Goal: Task Accomplishment & Management: Use online tool/utility

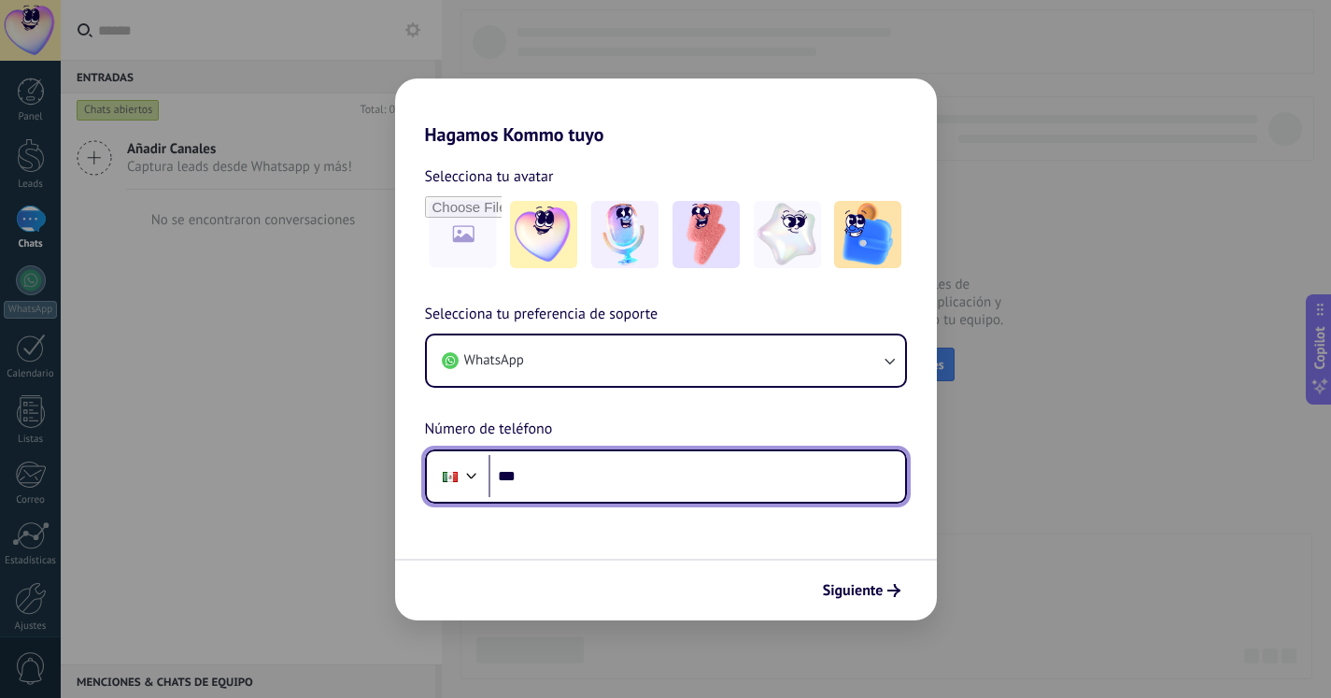
click at [558, 478] on input "***" at bounding box center [696, 476] width 417 height 43
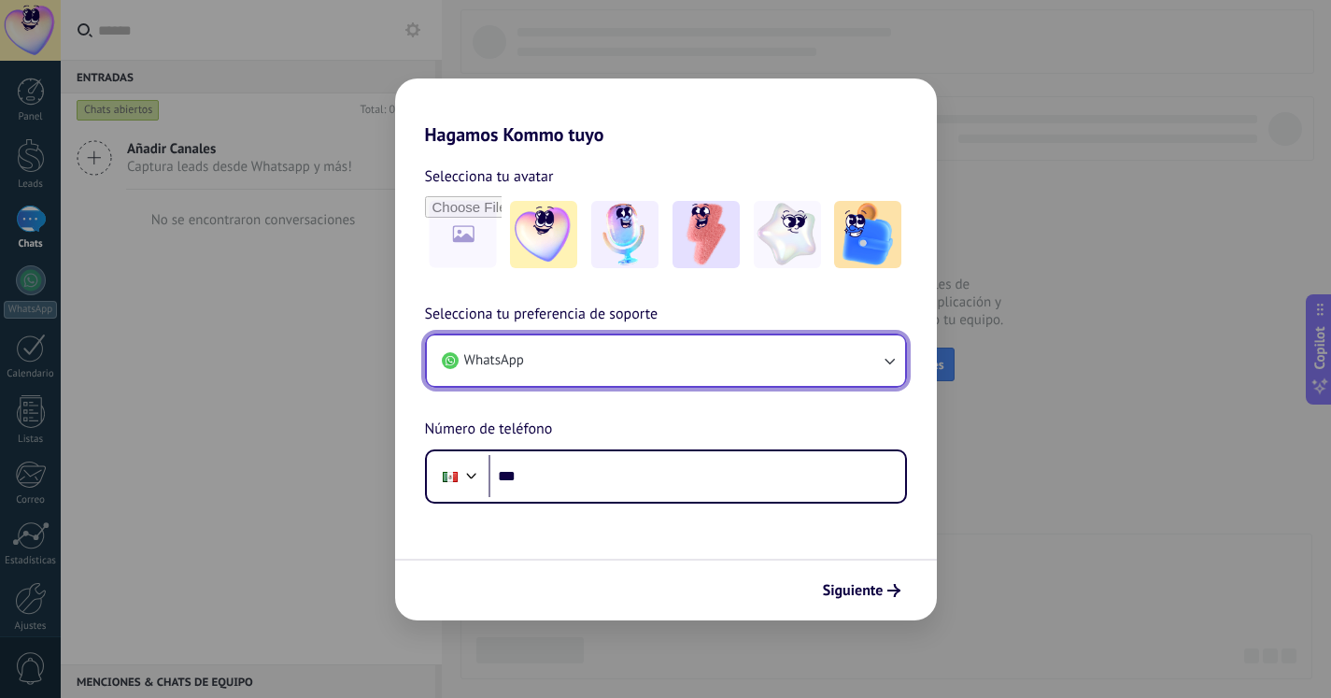
click at [700, 348] on button "WhatsApp" at bounding box center [666, 360] width 478 height 50
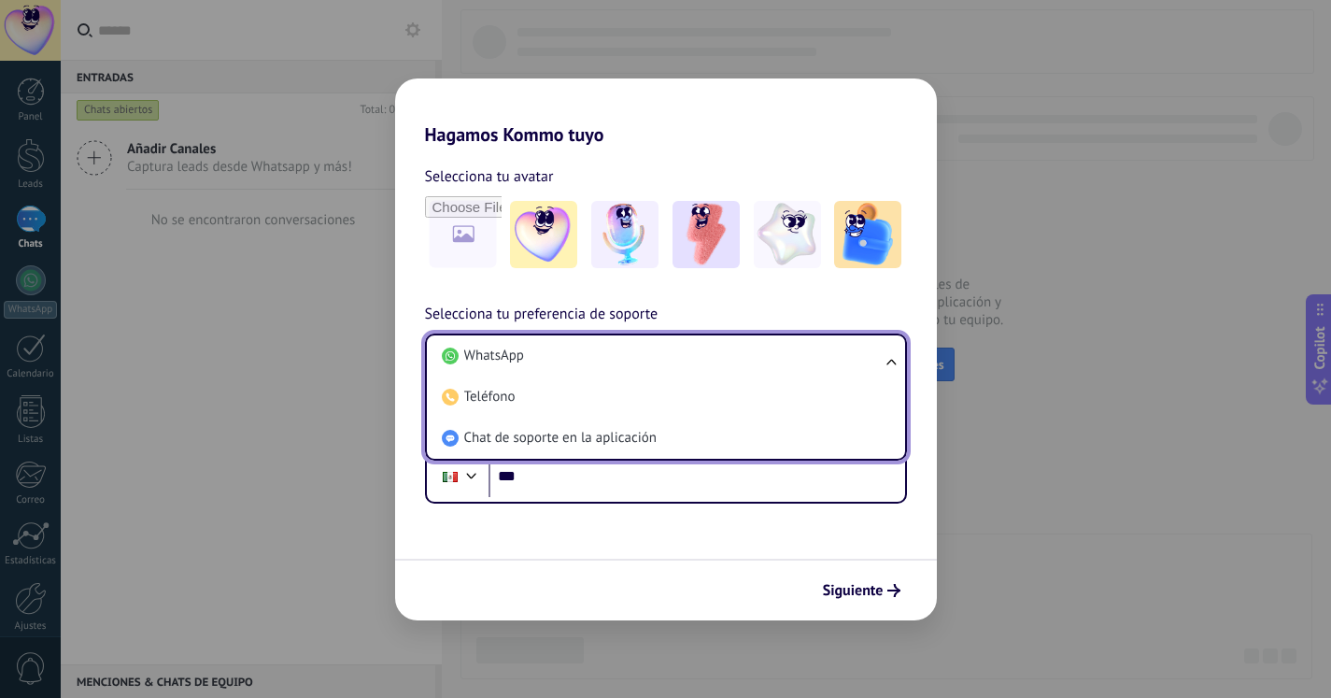
click at [915, 303] on div "Selecciona tu preferencia de soporte WhatsApp WhatsApp Teléfono Chat de soporte…" at bounding box center [666, 403] width 542 height 201
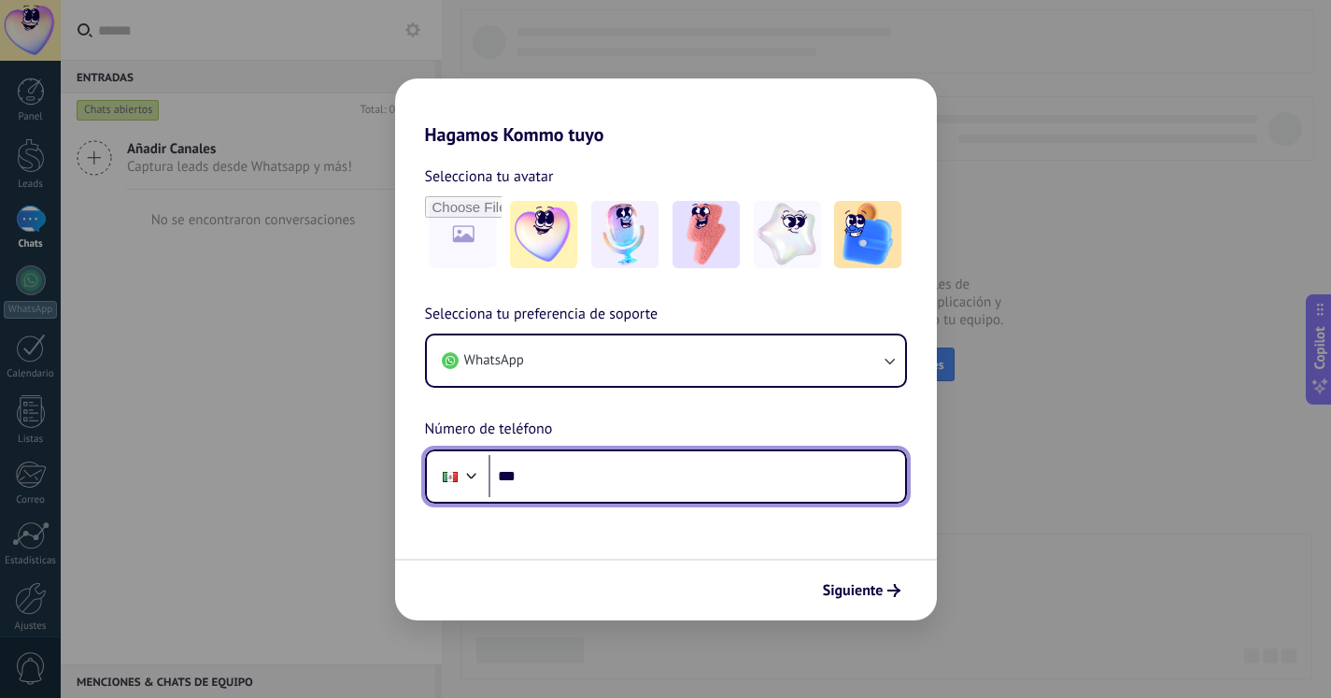
click at [587, 488] on input "***" at bounding box center [696, 476] width 417 height 43
type input "**********"
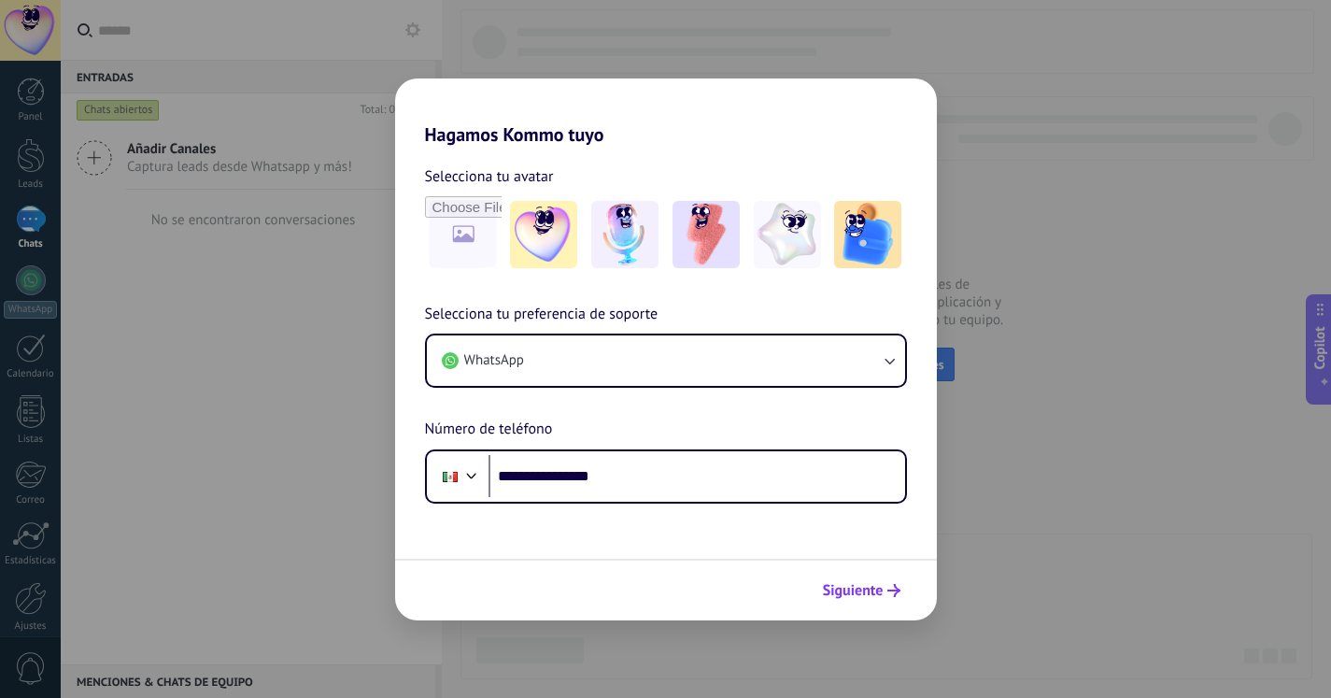
click at [855, 594] on span "Siguiente" at bounding box center [853, 590] width 61 height 13
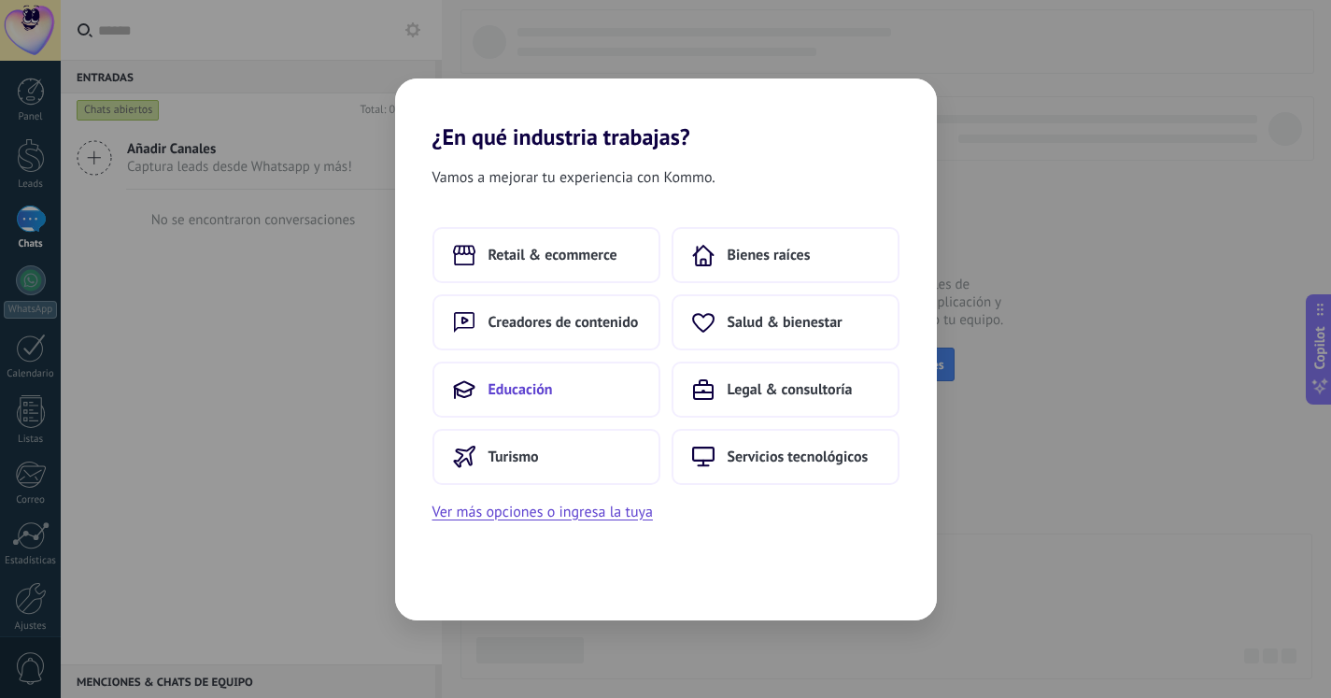
click at [548, 386] on span "Educación" at bounding box center [520, 389] width 64 height 19
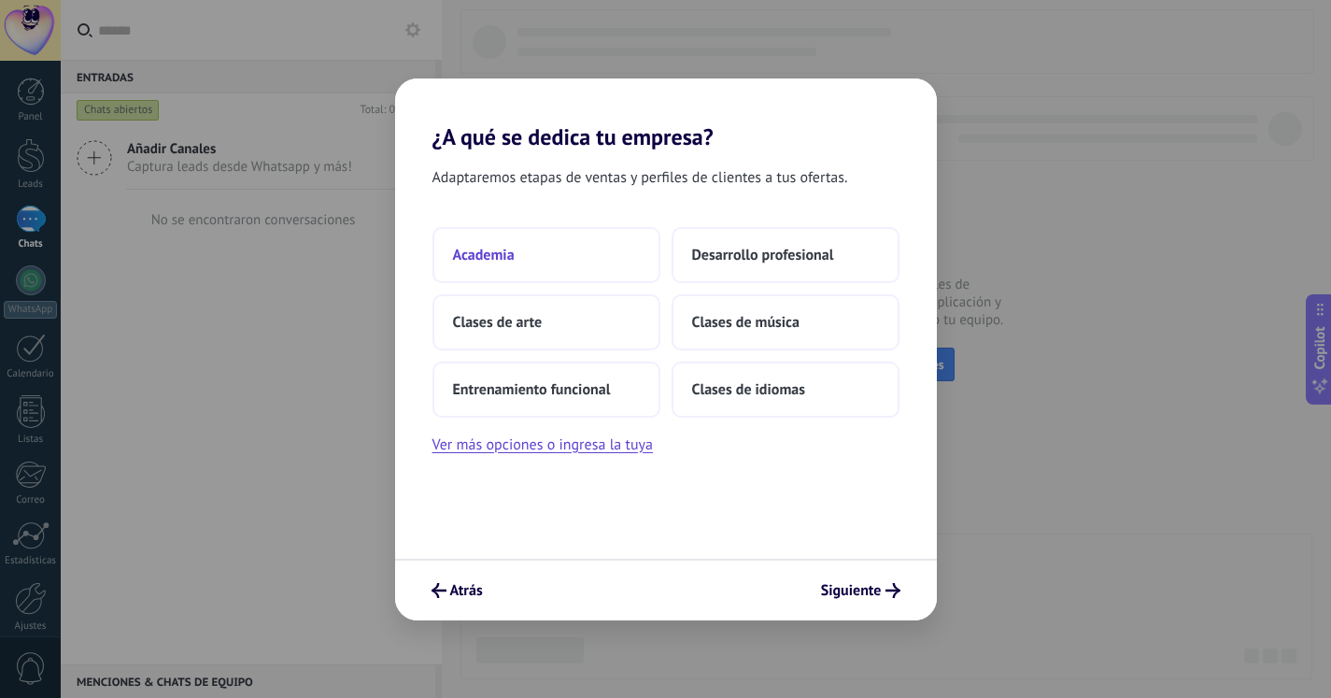
click at [523, 246] on button "Academia" at bounding box center [546, 255] width 228 height 56
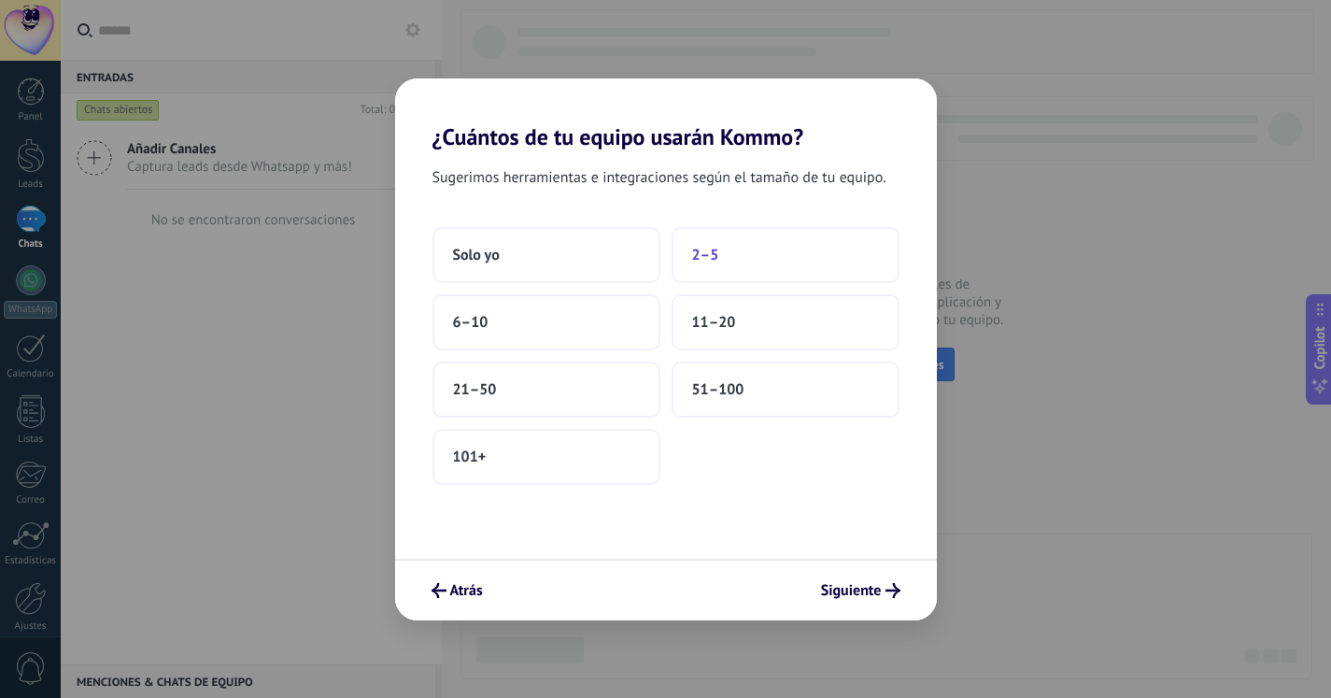
click at [710, 260] on span "2–5" at bounding box center [705, 255] width 27 height 19
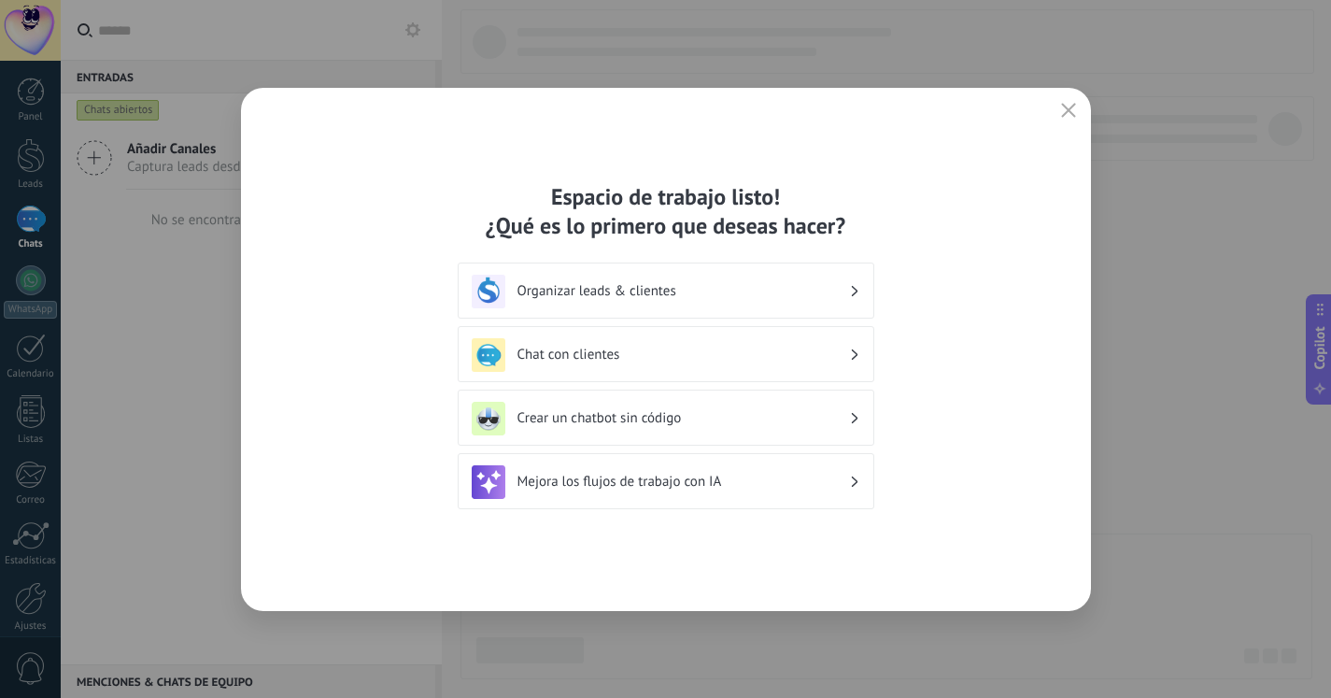
click at [655, 288] on h3 "Organizar leads & clientes" at bounding box center [683, 291] width 332 height 18
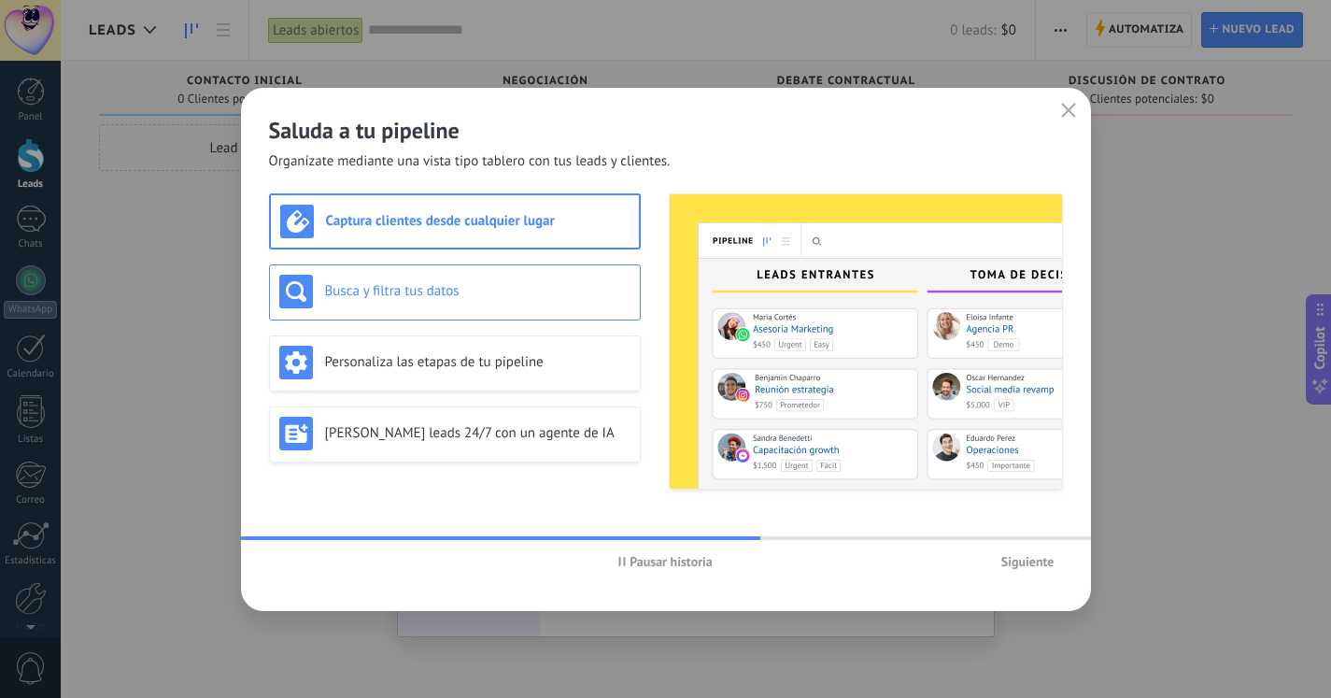
click at [424, 292] on h3 "Busca y filtra tus datos" at bounding box center [477, 291] width 305 height 18
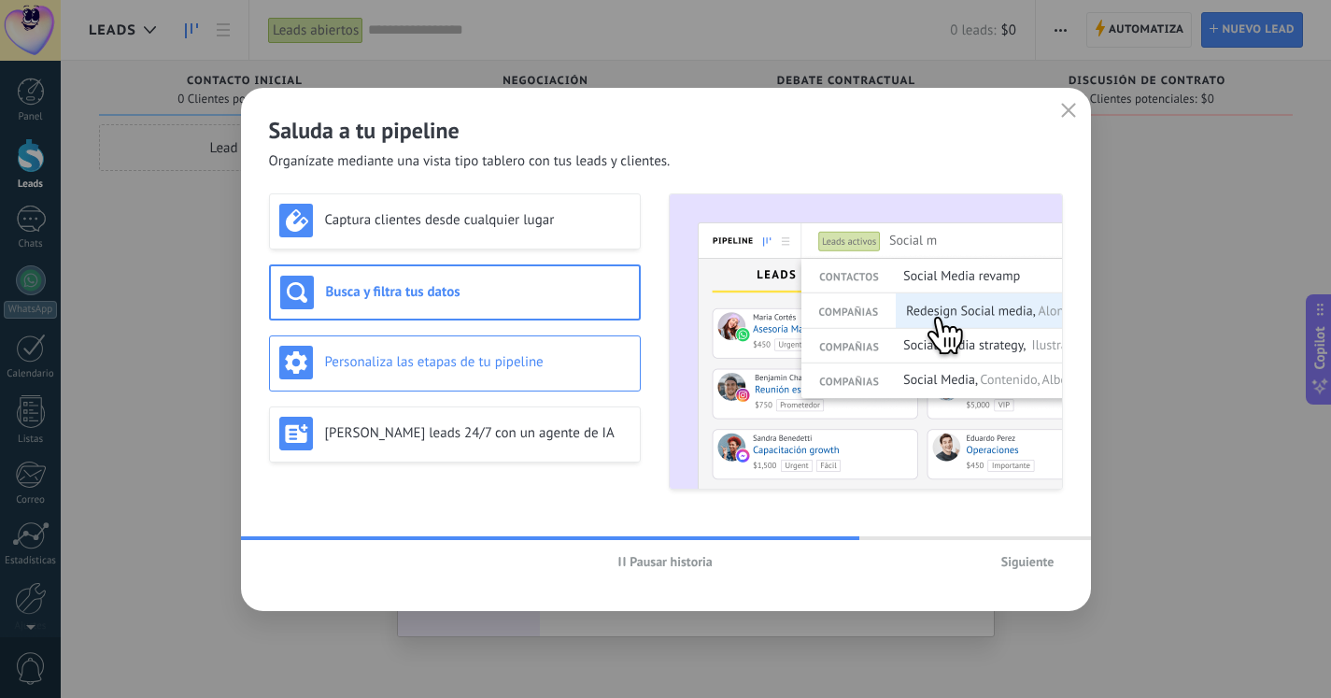
click at [395, 357] on h3 "Personaliza las etapas de tu pipeline" at bounding box center [477, 362] width 305 height 18
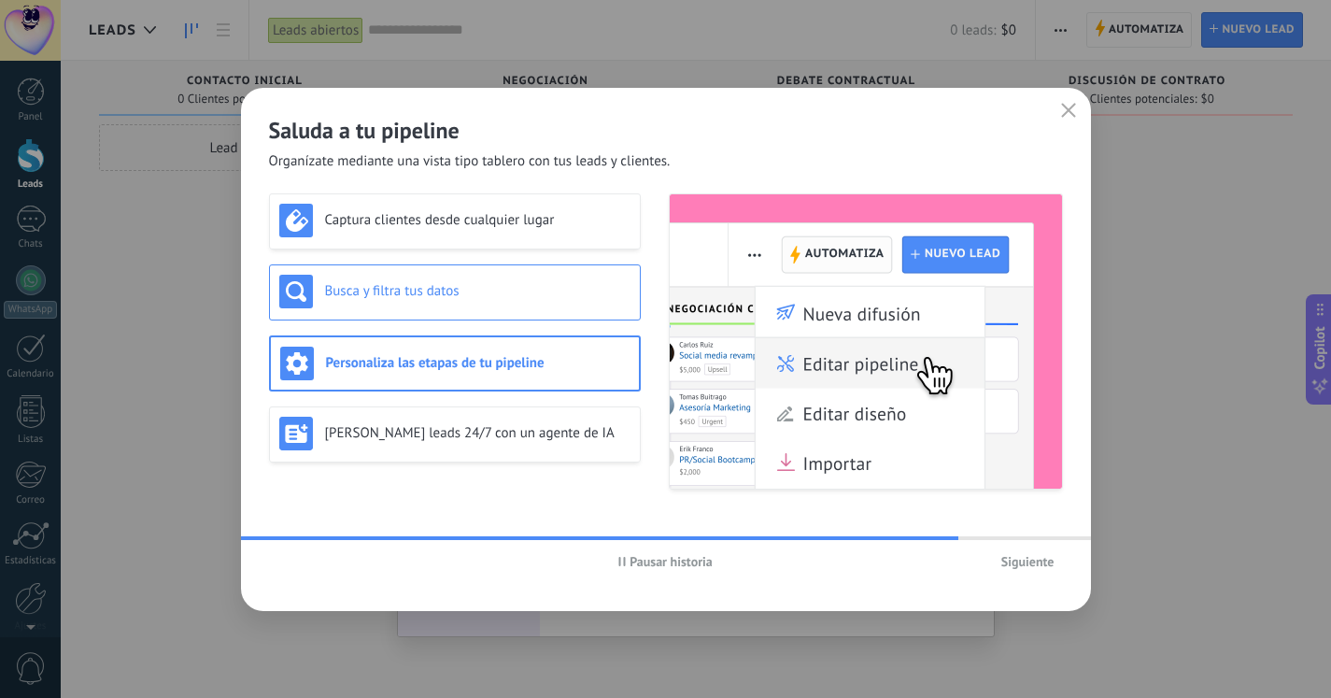
click at [409, 299] on h3 "Busca y filtra tus datos" at bounding box center [477, 291] width 305 height 18
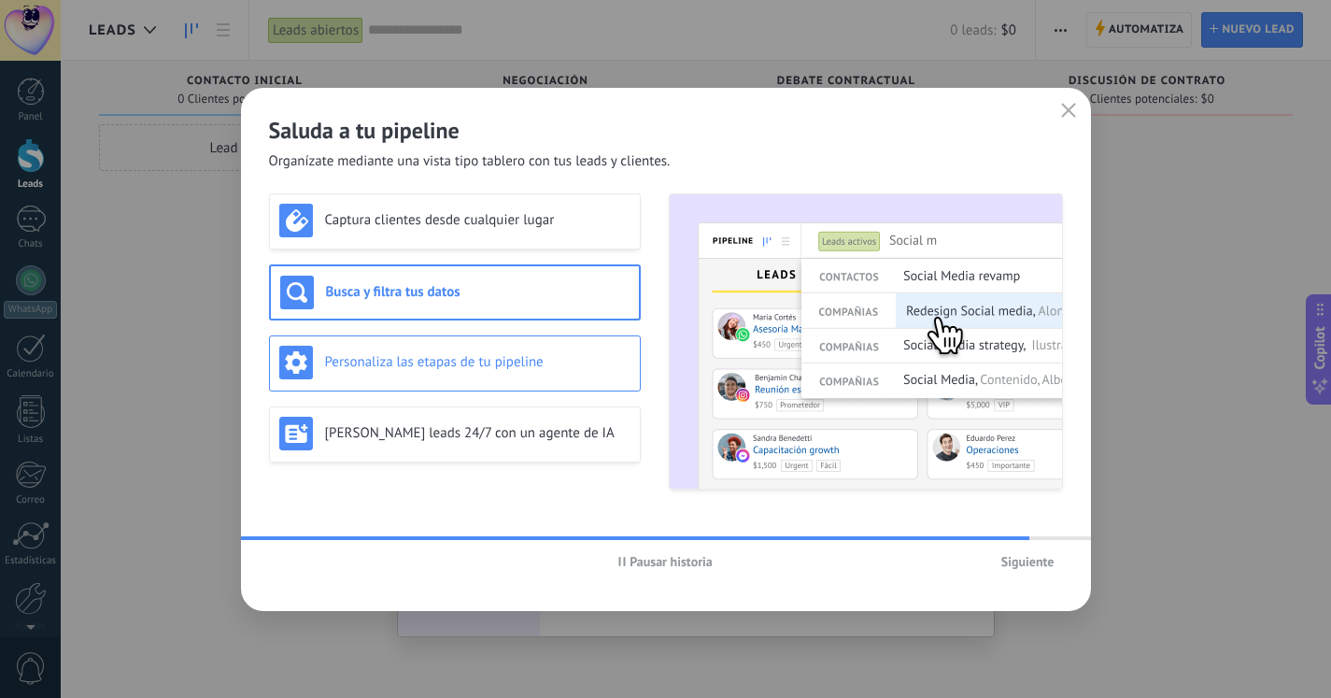
click at [389, 357] on h3 "Personaliza las etapas de tu pipeline" at bounding box center [477, 362] width 305 height 18
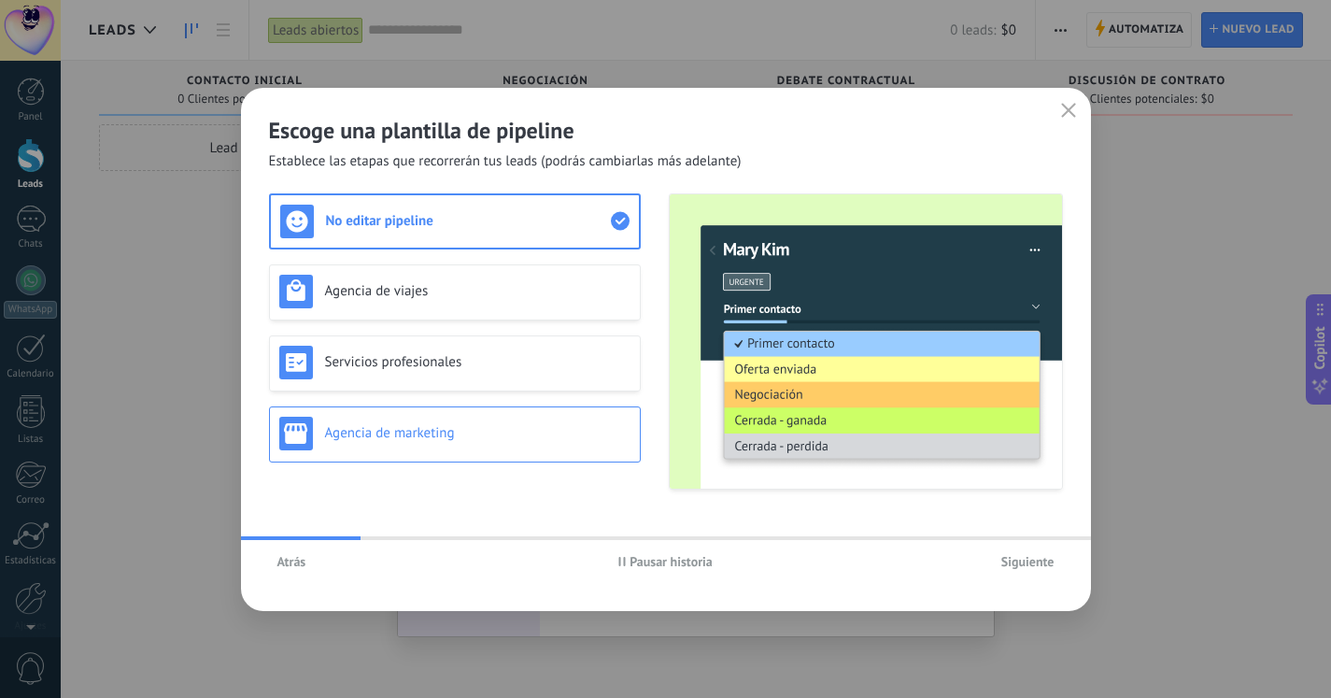
click at [379, 436] on h3 "Agencia de marketing" at bounding box center [477, 433] width 305 height 18
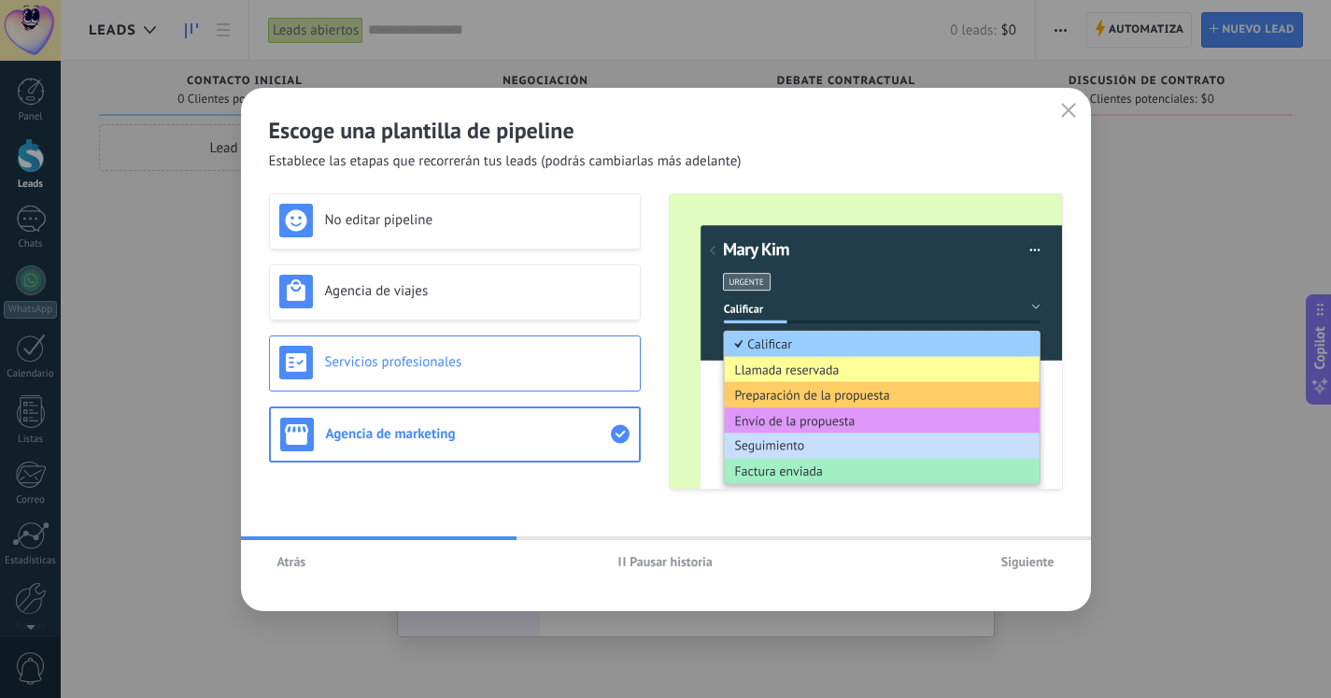
click at [410, 371] on div "Servicios profesionales" at bounding box center [454, 363] width 351 height 34
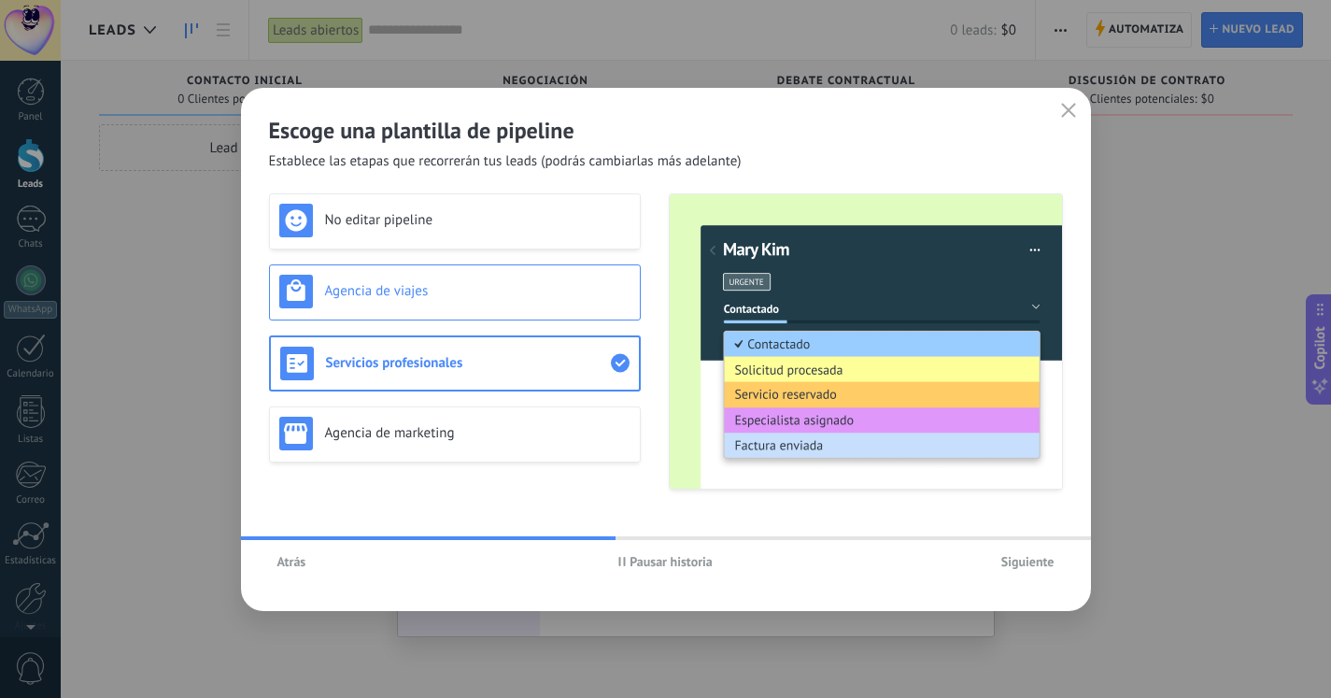
click at [439, 308] on div "Agencia de viajes" at bounding box center [455, 292] width 372 height 56
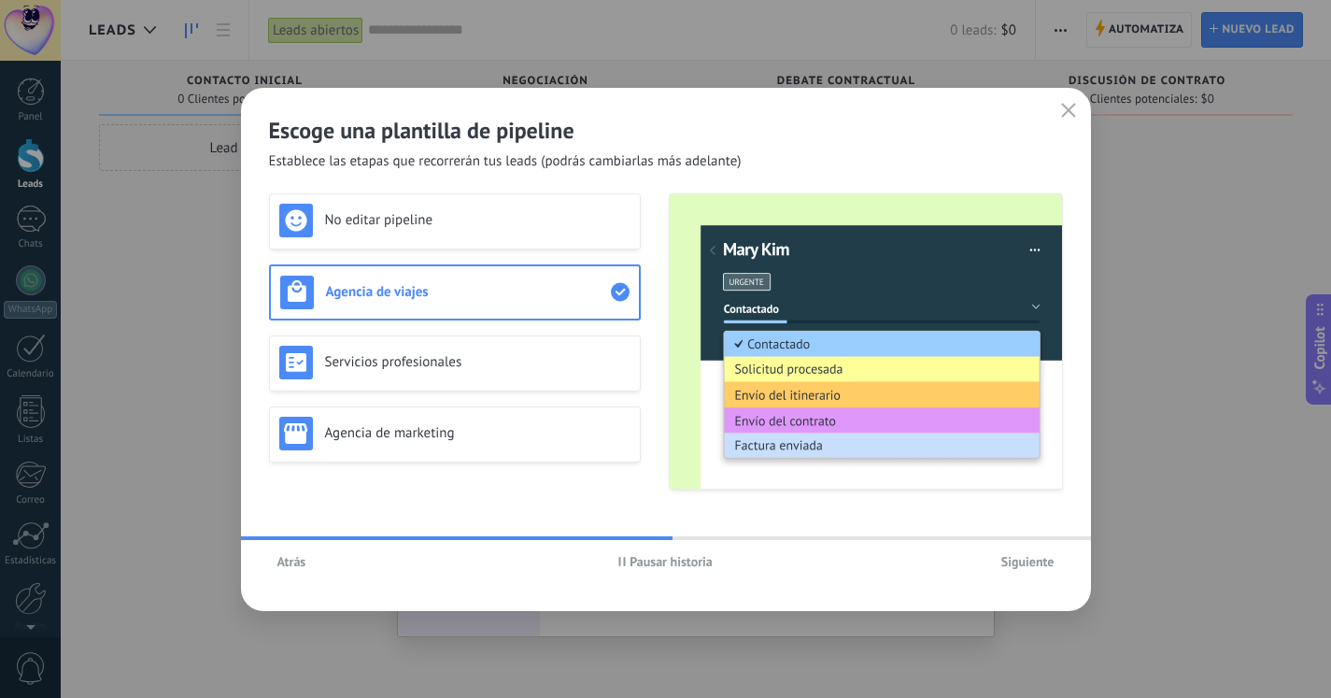
click at [452, 274] on div "Agencia de viajes" at bounding box center [455, 292] width 372 height 56
click at [461, 229] on div "No editar pipeline" at bounding box center [454, 221] width 351 height 34
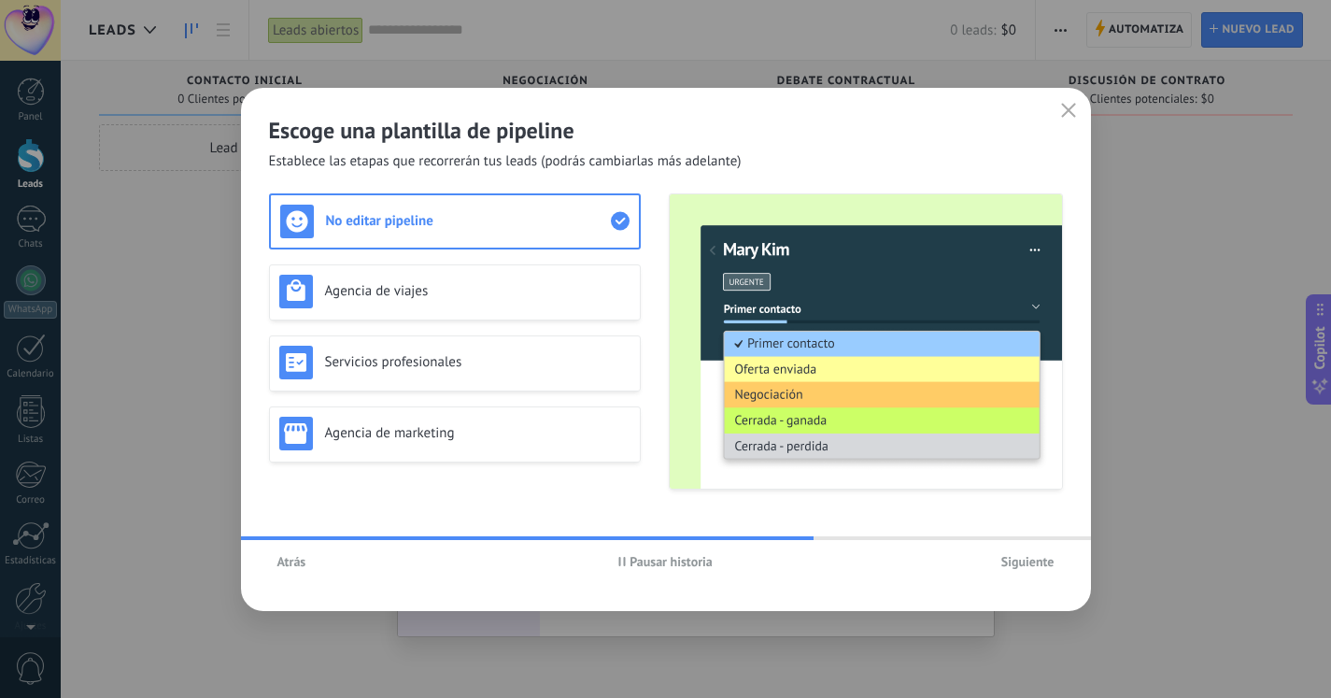
click at [286, 559] on span "Atrás" at bounding box center [291, 561] width 29 height 13
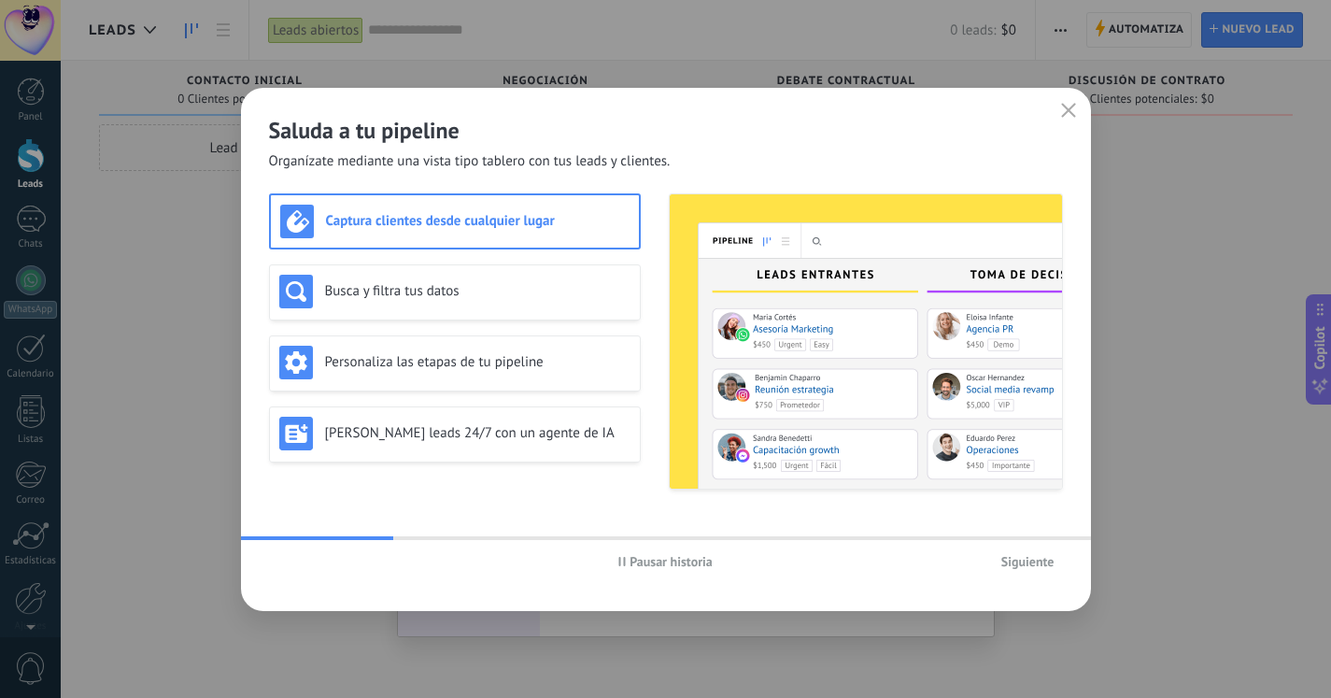
click at [1023, 562] on span "Siguiente" at bounding box center [1027, 561] width 53 height 13
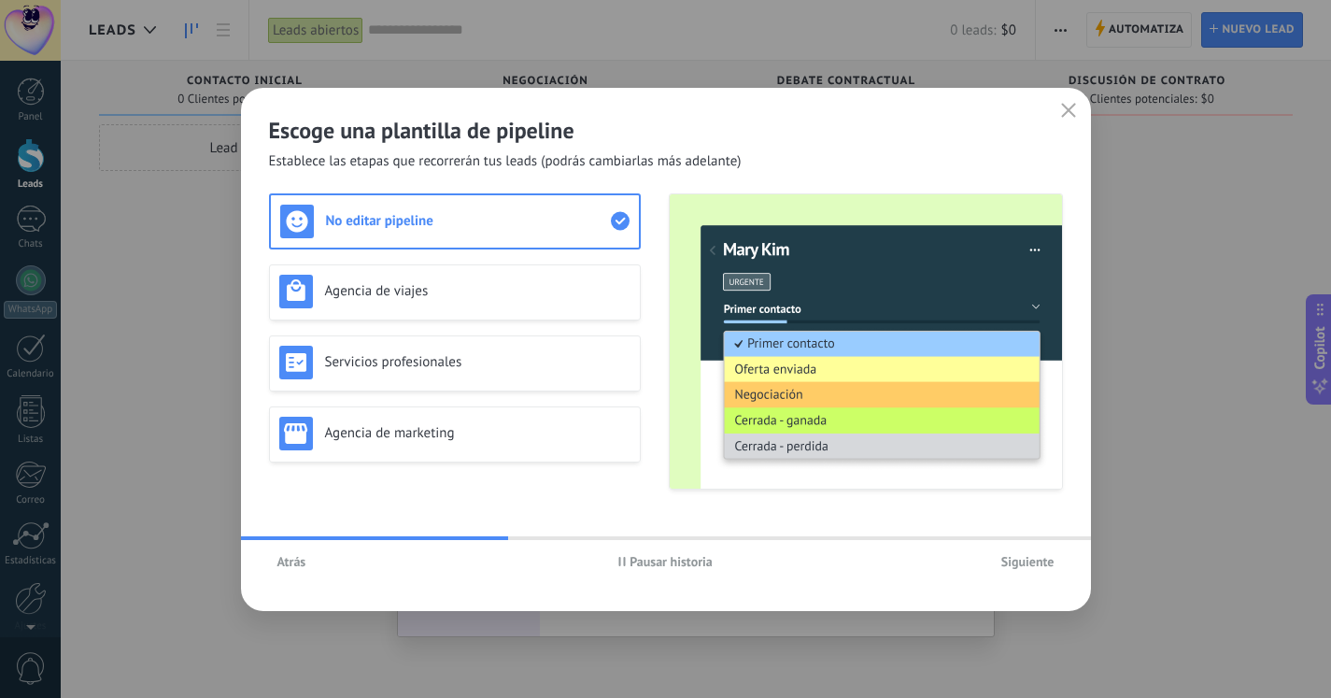
click at [1031, 564] on span "Siguiente" at bounding box center [1027, 561] width 53 height 13
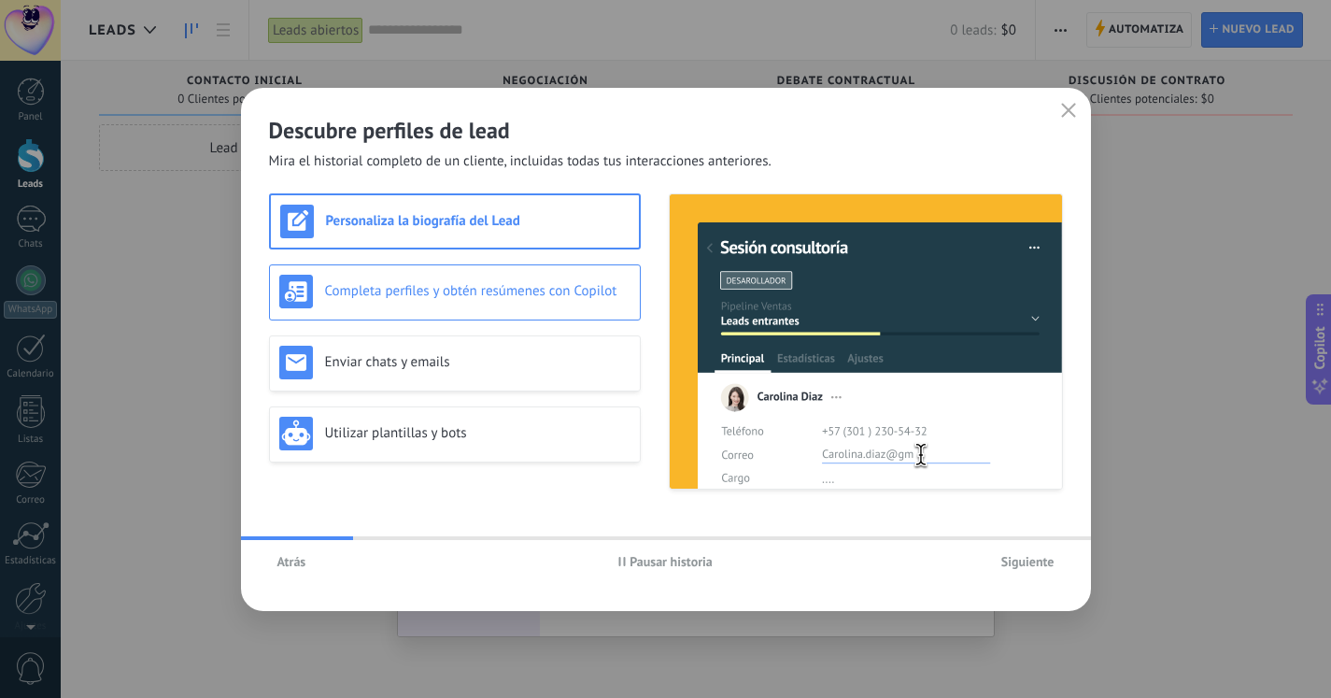
click at [429, 283] on h3 "Completa perfiles y obtén resúmenes con Copilot" at bounding box center [477, 291] width 305 height 18
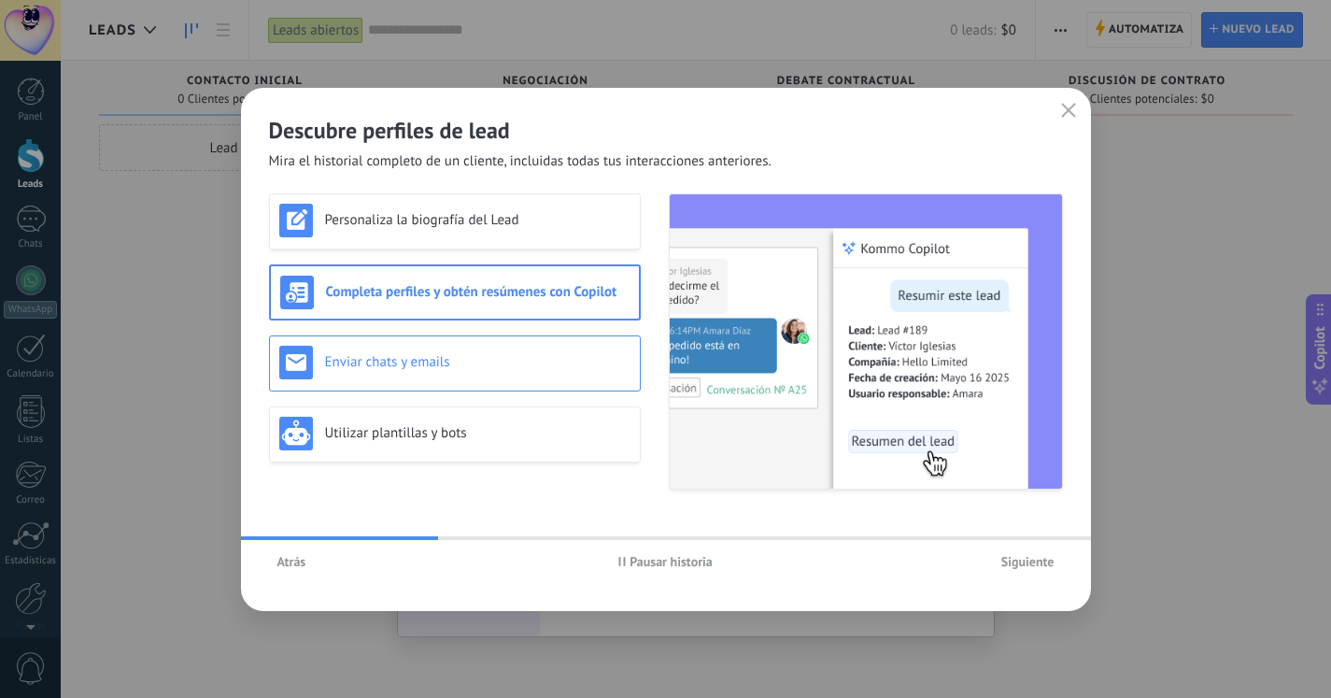
click at [388, 347] on div "Enviar chats y emails" at bounding box center [454, 363] width 351 height 34
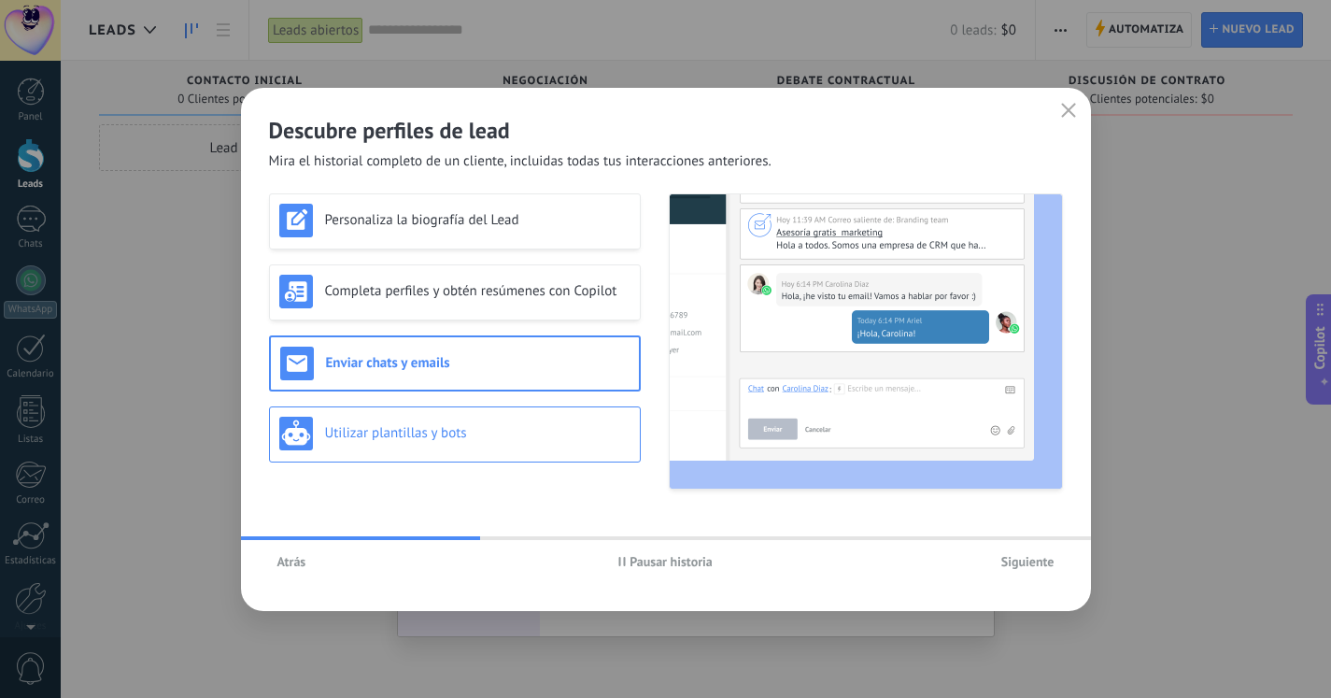
click at [389, 431] on h3 "Utilizar plantillas y bots" at bounding box center [477, 433] width 305 height 18
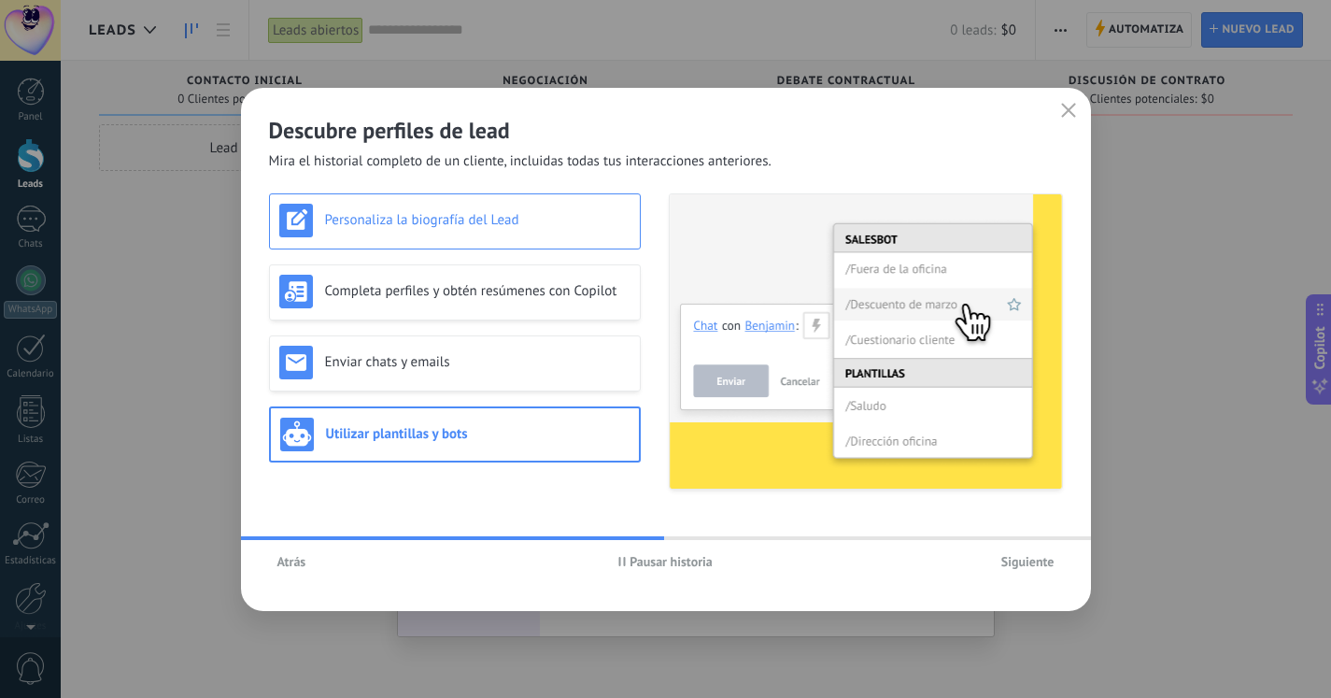
click at [408, 227] on h3 "Personaliza la biografía del Lead" at bounding box center [477, 220] width 305 height 18
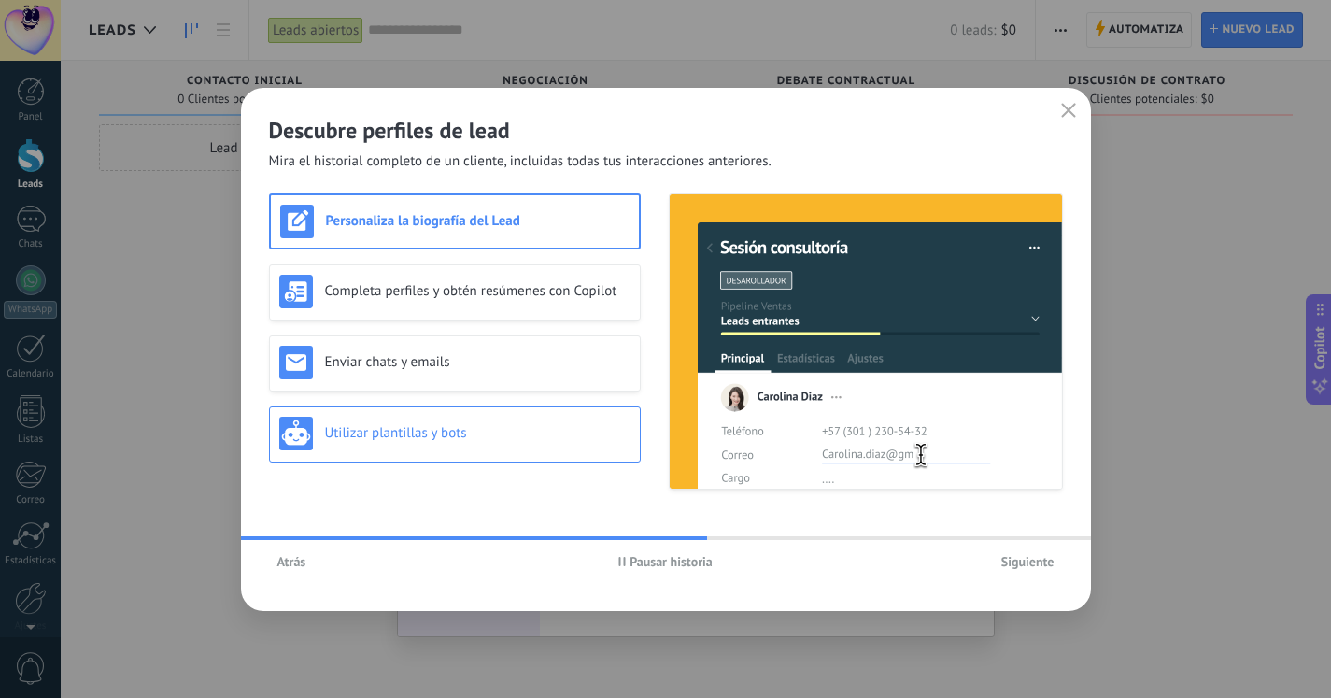
click at [391, 439] on h3 "Utilizar plantillas y bots" at bounding box center [477, 433] width 305 height 18
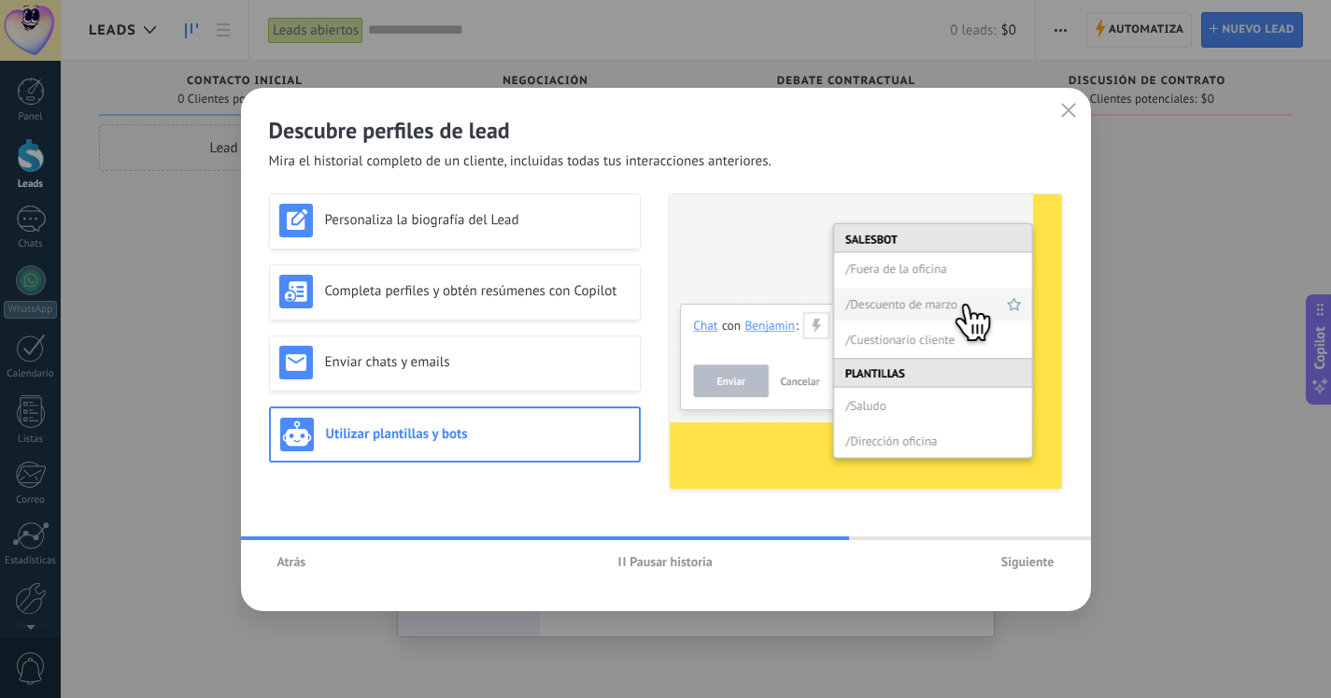
click at [1025, 563] on span "Siguiente" at bounding box center [1027, 561] width 53 height 13
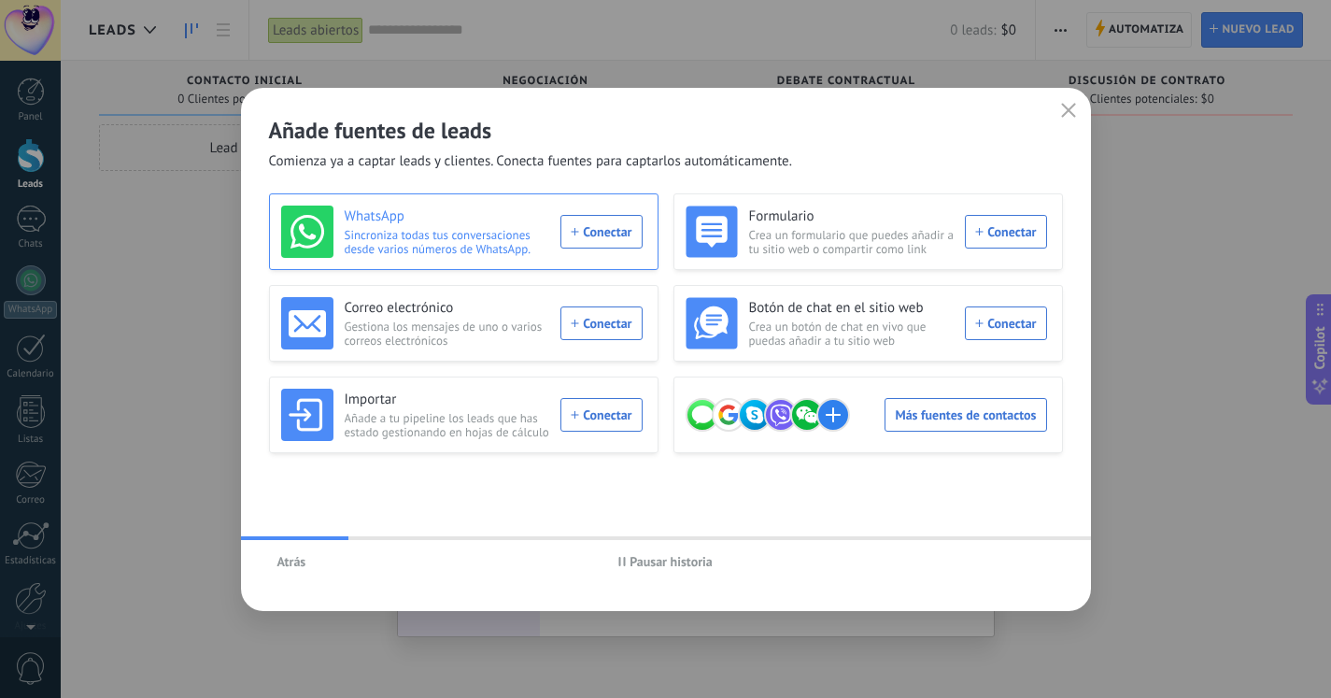
click at [601, 238] on div "WhatsApp Sincroniza todas tus conversaciones desde varios números de WhatsApp. …" at bounding box center [461, 231] width 361 height 52
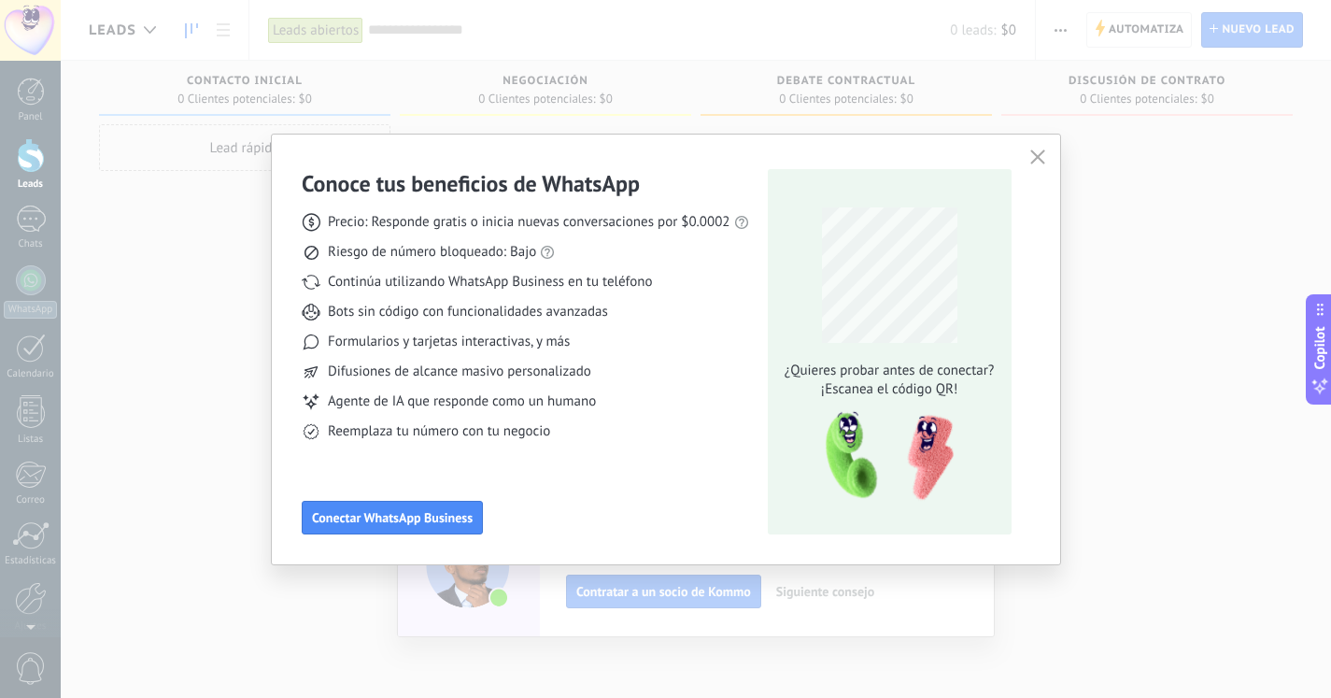
click at [1187, 463] on div "Conoce tus beneficios de WhatsApp Precio: Responde gratis o inicia nuevas conve…" at bounding box center [665, 349] width 1331 height 698
click at [389, 521] on span "Conectar WhatsApp Business" at bounding box center [392, 517] width 161 height 13
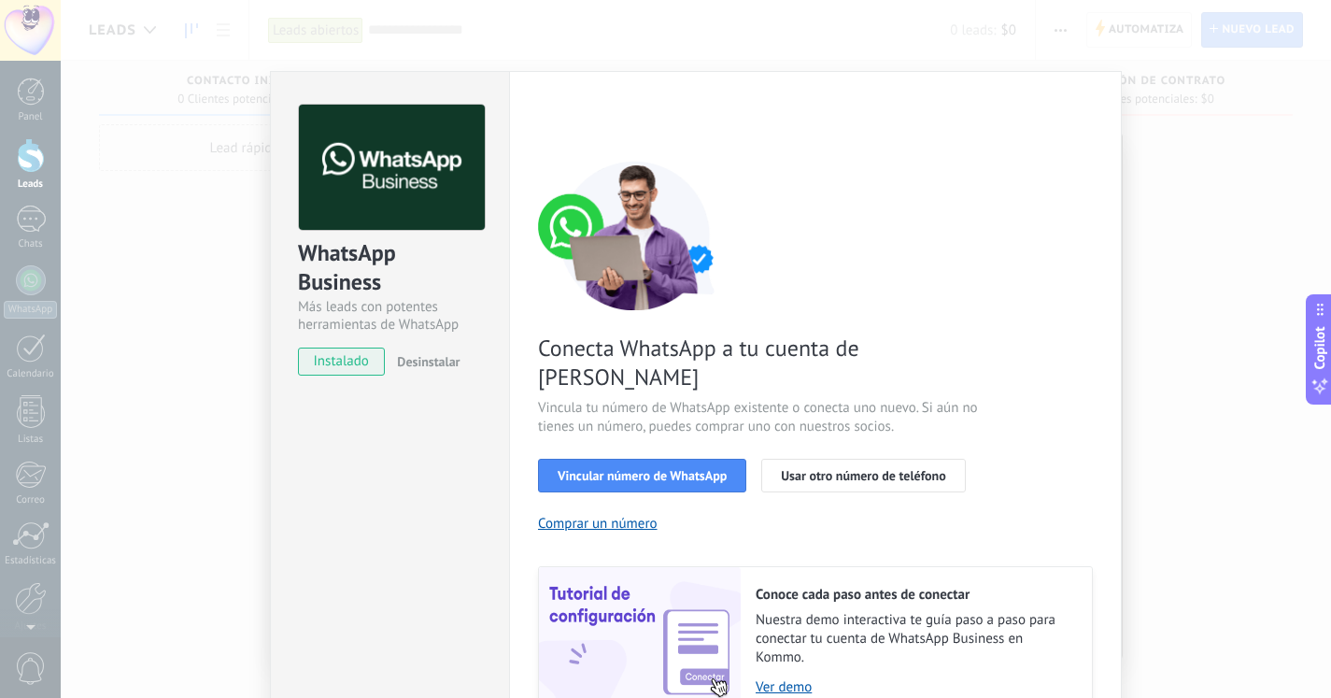
click at [873, 65] on div "WhatsApp Business Más leads con potentes herramientas de WhatsApp instalado Des…" at bounding box center [696, 349] width 1270 height 698
